Goal: Information Seeking & Learning: Learn about a topic

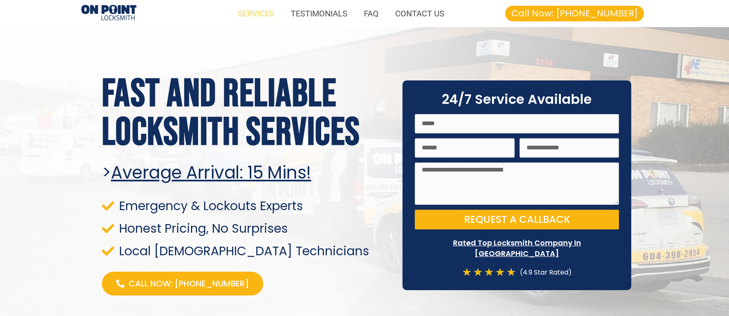
click at [264, 13] on link "SERVICES" at bounding box center [255, 13] width 53 height 19
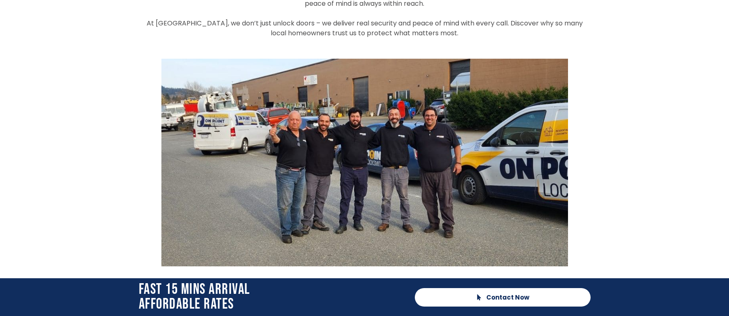
scroll to position [2390, 0]
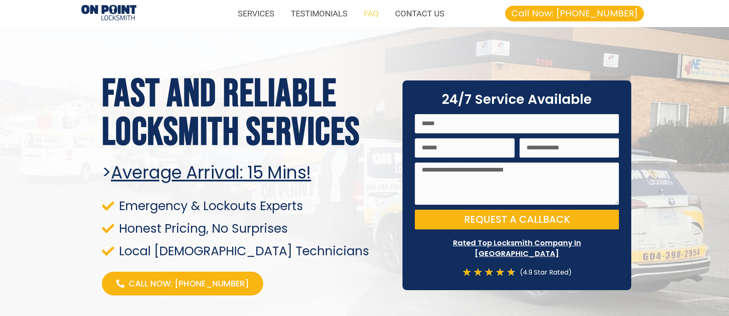
click at [378, 11] on link "FAQ" at bounding box center [370, 13] width 31 height 19
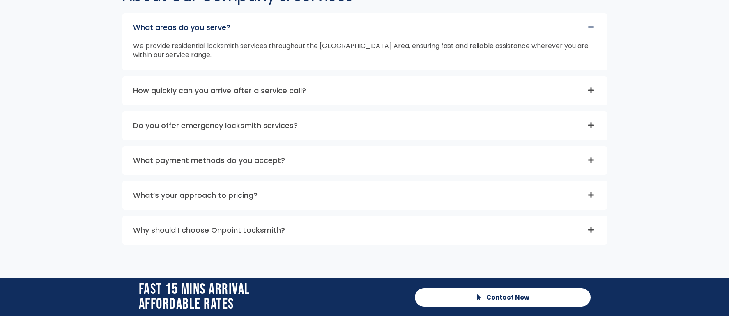
scroll to position [2728, 0]
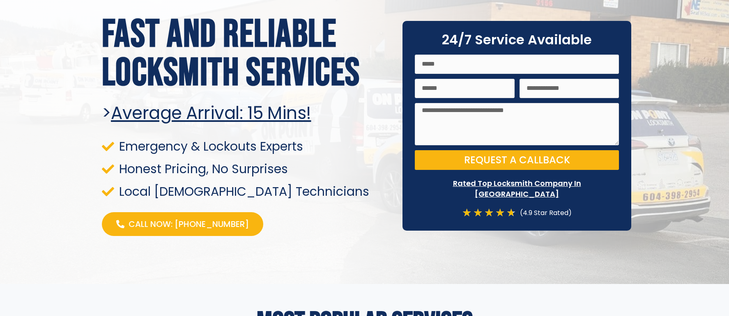
scroll to position [66, 0]
